Goal: Find specific page/section: Find specific page/section

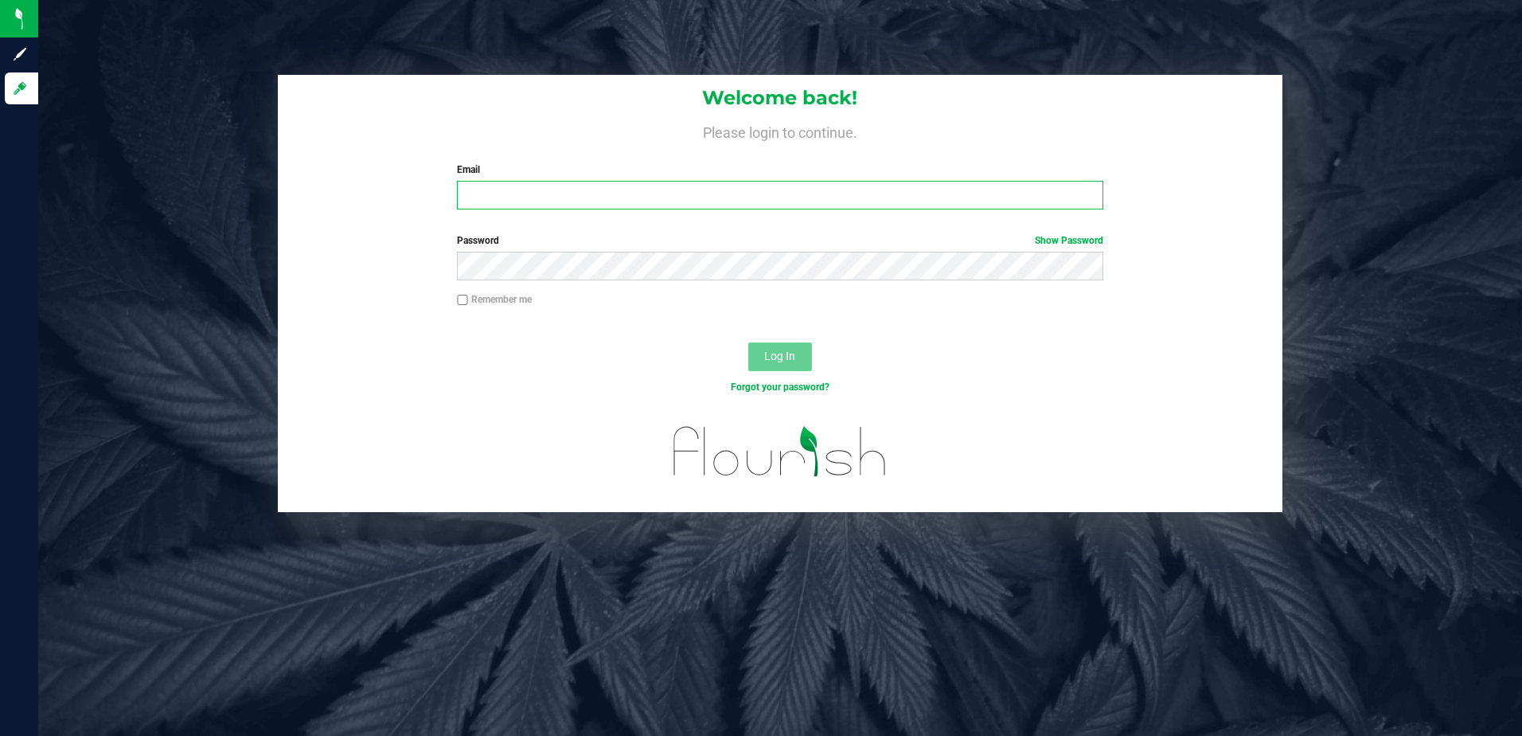
type input "[EMAIL_ADDRESS][DOMAIN_NAME]"
click at [772, 357] on span "Log In" at bounding box center [779, 355] width 31 height 13
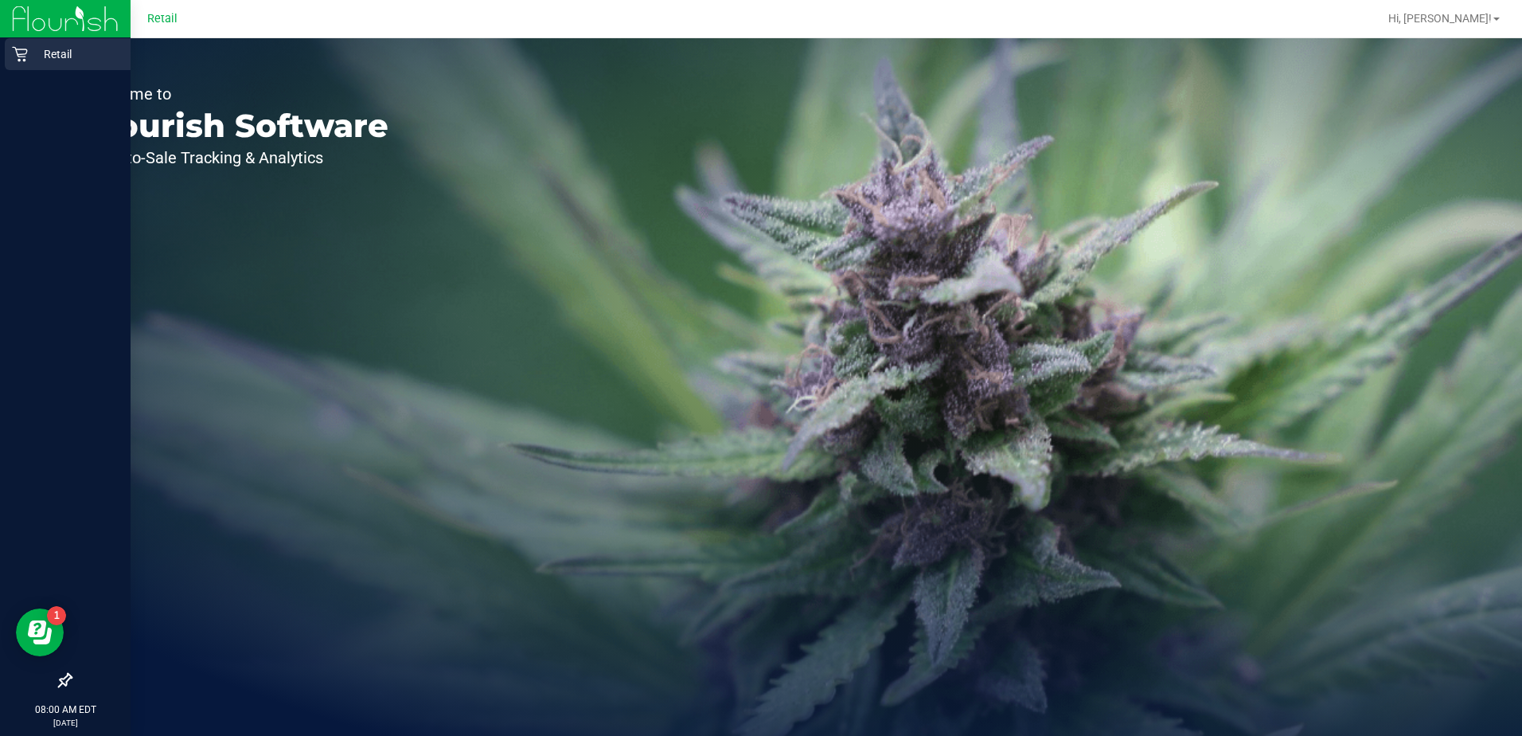
click at [44, 55] on p "Retail" at bounding box center [76, 54] width 96 height 19
click at [33, 61] on p "Retail" at bounding box center [76, 54] width 96 height 19
